Goal: Information Seeking & Learning: Learn about a topic

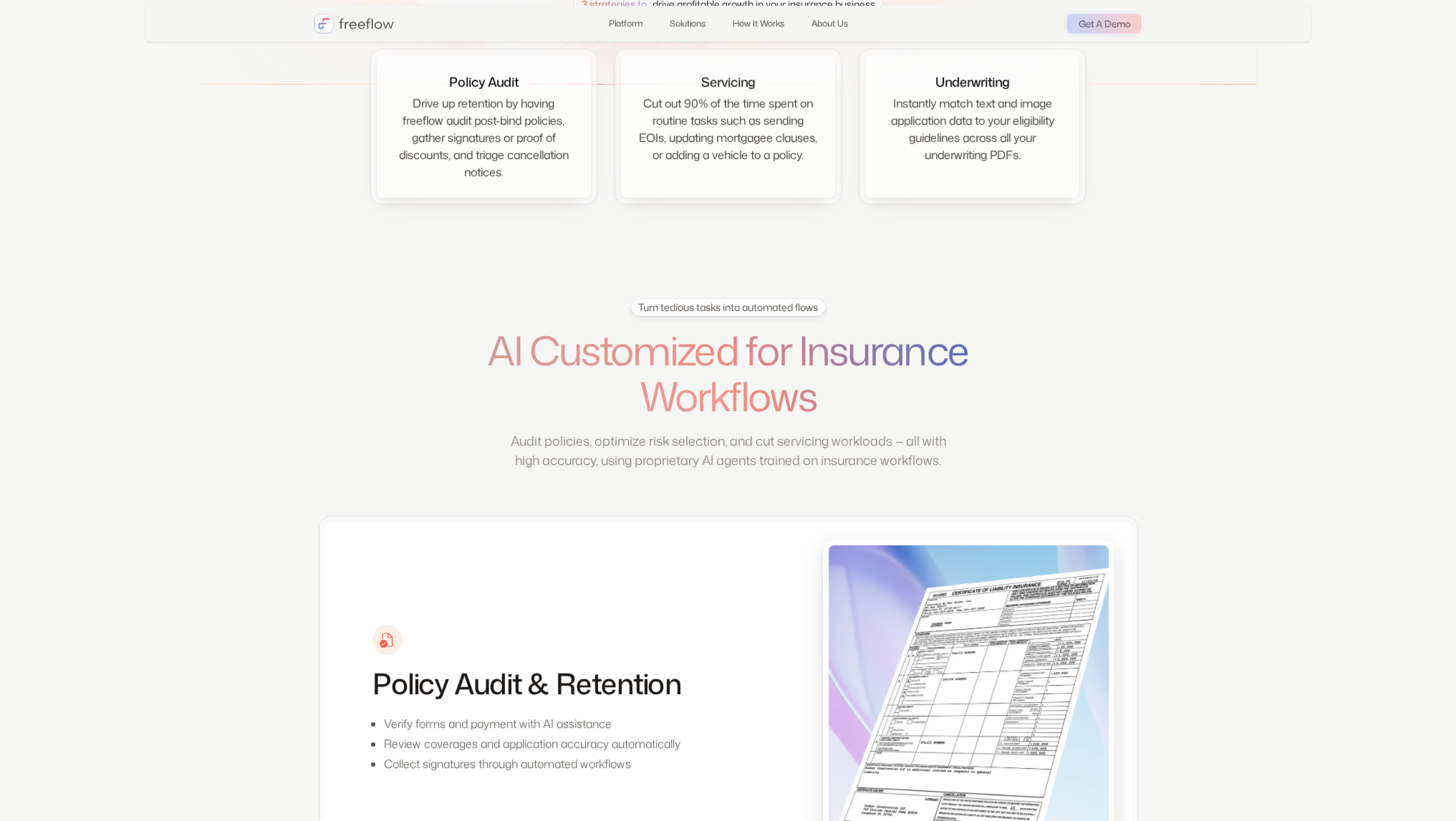
scroll to position [3639, 0]
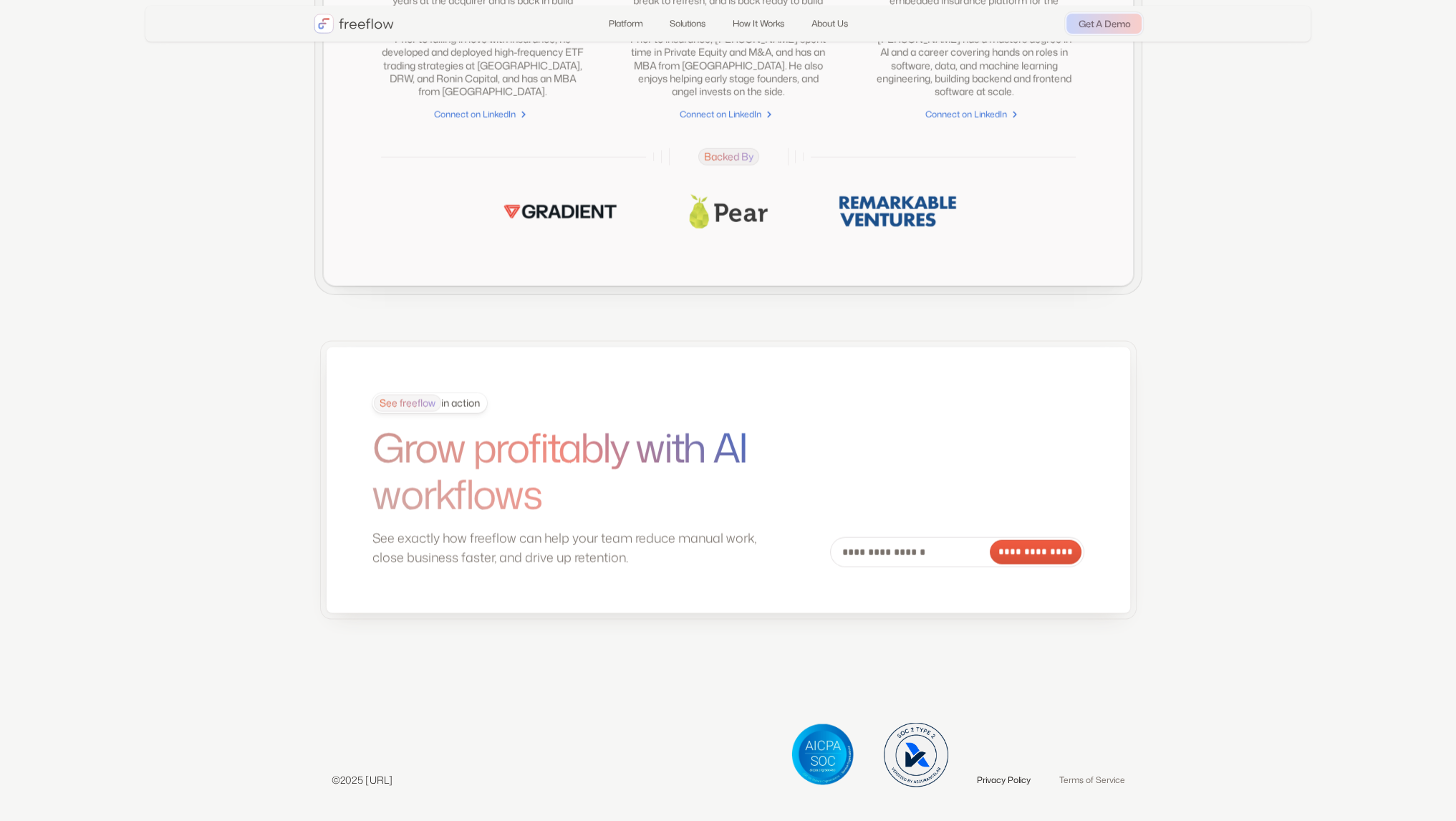
click at [994, 779] on link "Privacy Policy" at bounding box center [1004, 780] width 53 height 15
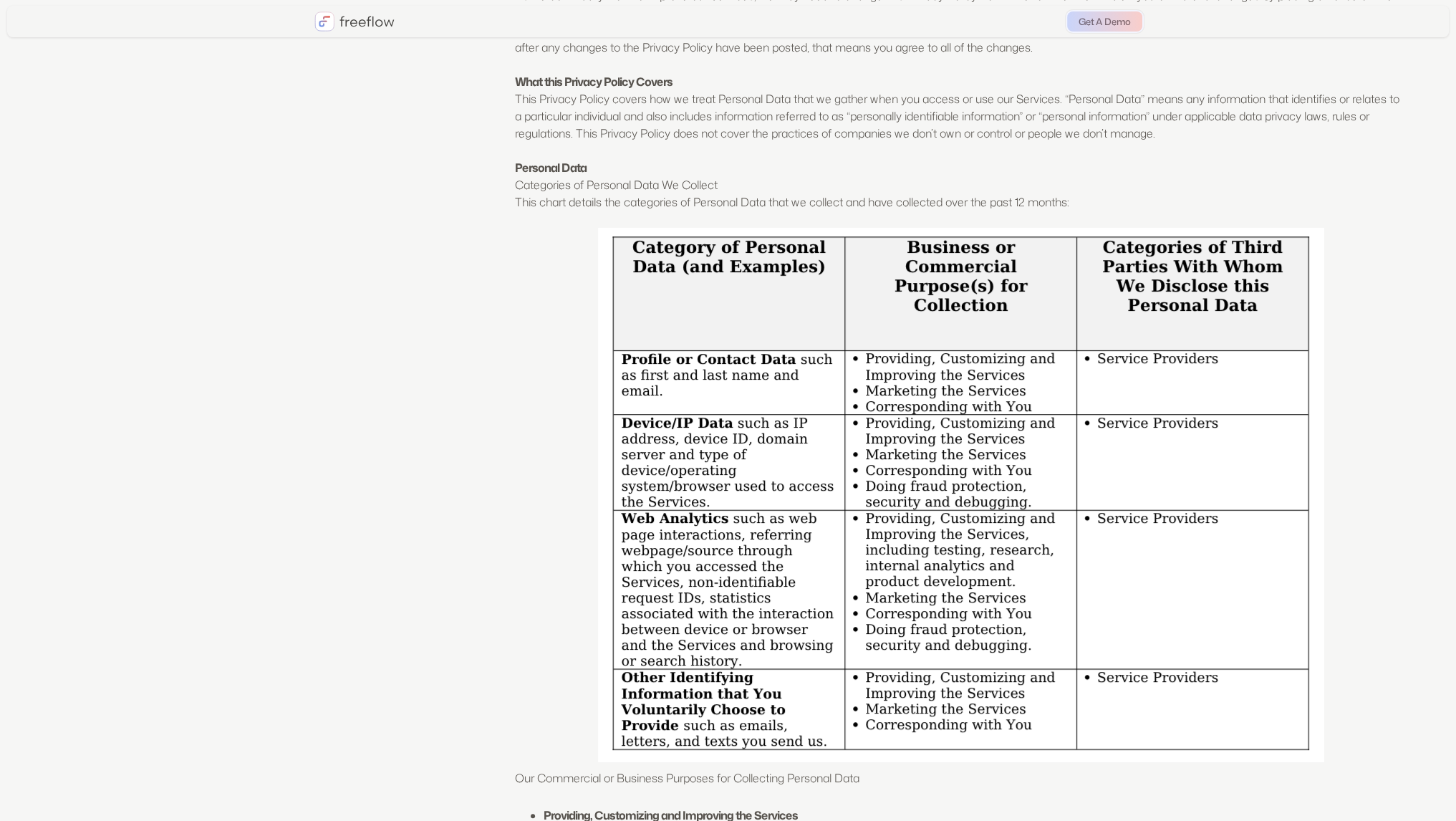
scroll to position [228, 0]
click at [569, 193] on em "Categories of Personal Data We Collect" at bounding box center [616, 186] width 203 height 16
click at [570, 193] on em "Categories of Personal Data We Collect" at bounding box center [616, 186] width 203 height 16
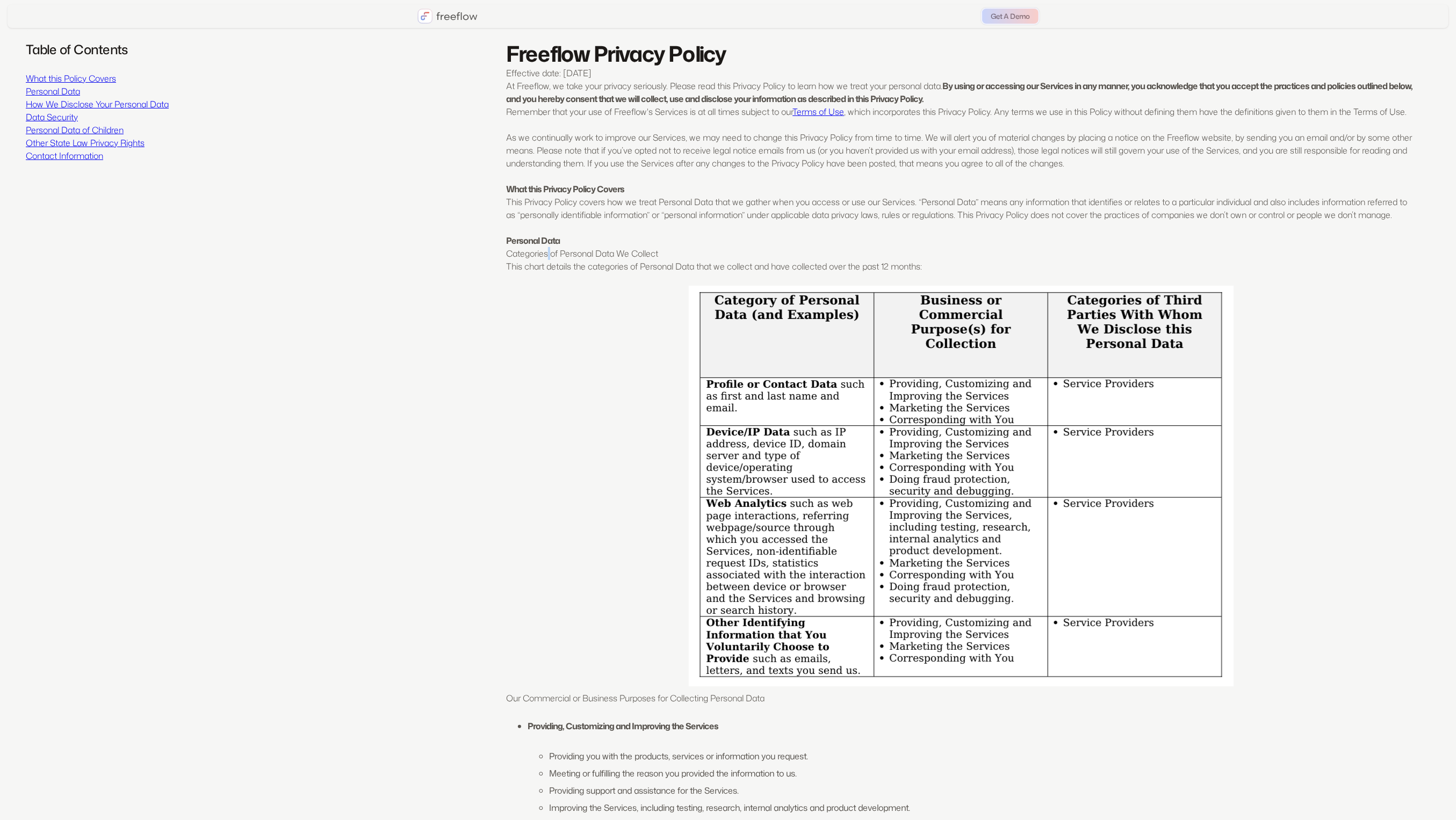
scroll to position [0, 0]
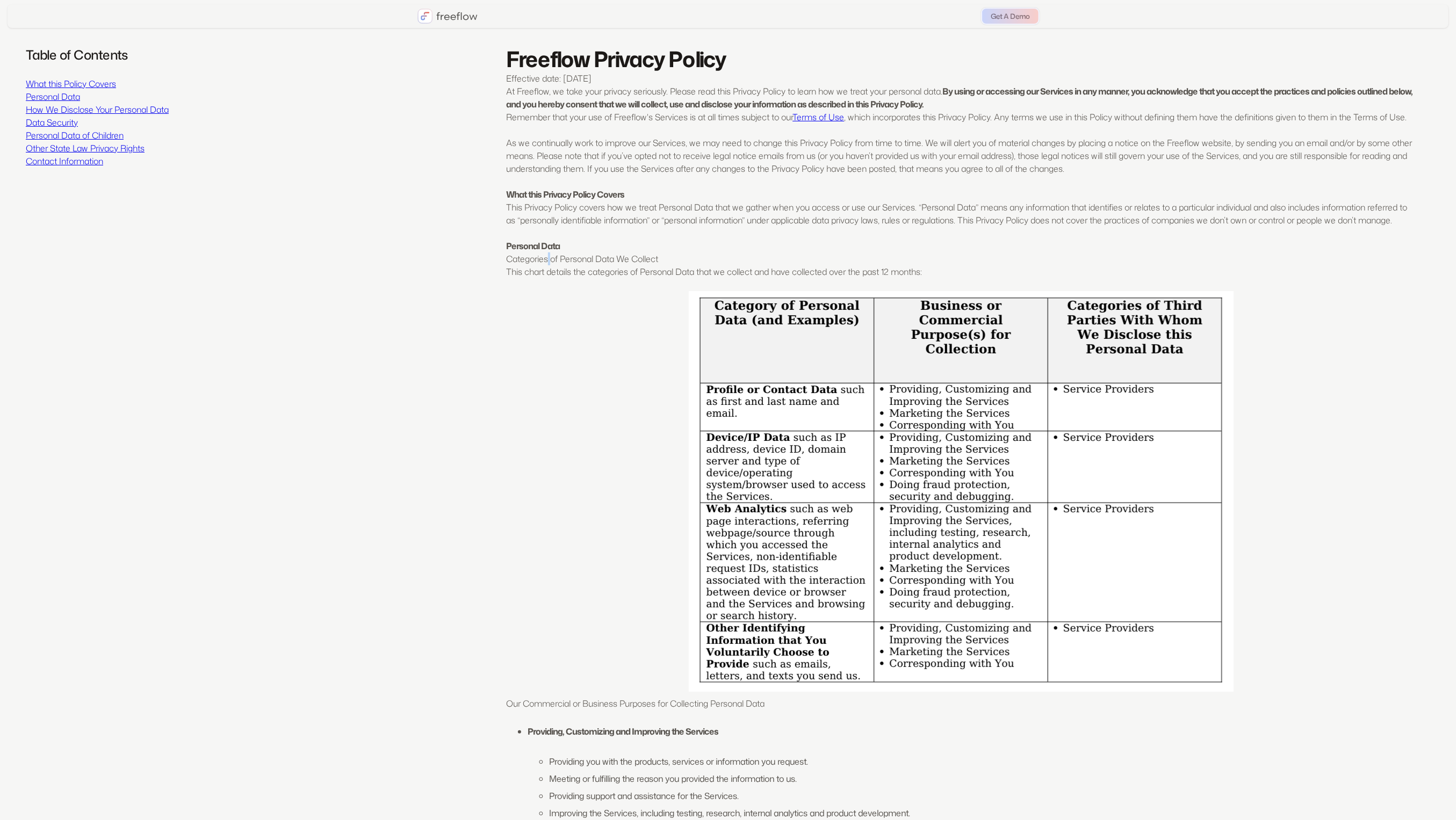
click at [818, 115] on link "Terms of Use" at bounding box center [818, 117] width 52 height 12
click at [813, 118] on link "Terms of Use" at bounding box center [818, 117] width 52 height 12
click at [822, 120] on link "Terms of Use" at bounding box center [818, 117] width 52 height 12
click at [591, 104] on strong "By using or accessing our Services in any manner, you acknowledge that you acce…" at bounding box center [960, 98] width 907 height 25
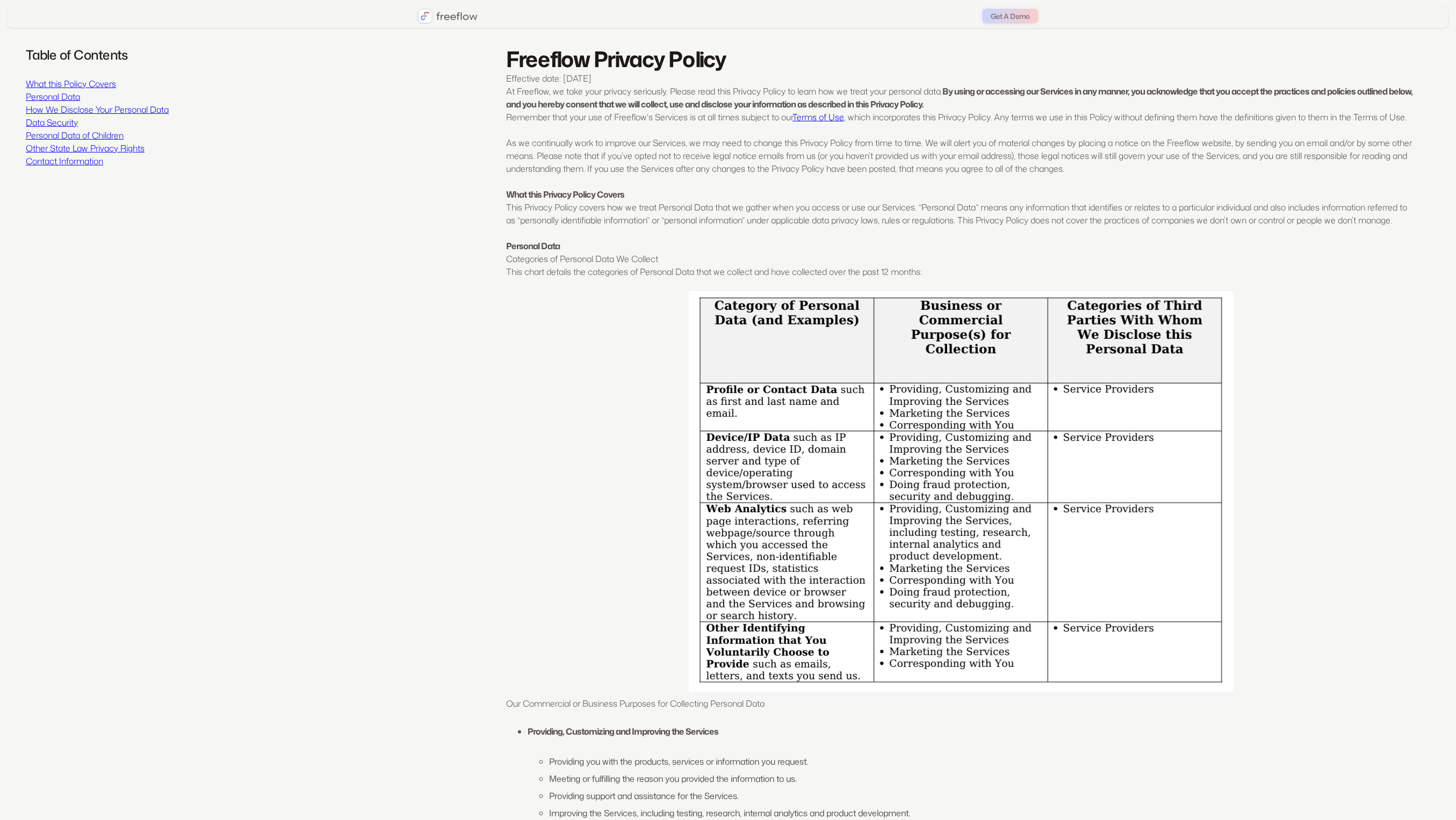
click at [606, 220] on p "This Privacy Policy covers how we treat Personal Data that we gather when you a…" at bounding box center [961, 213] width 910 height 26
click at [606, 220] on p "This Privacy Policy covers how we treat Personal Data that we gather when you a…" at bounding box center [961, 213] width 910 height 26
